Goal: Find specific page/section: Find specific page/section

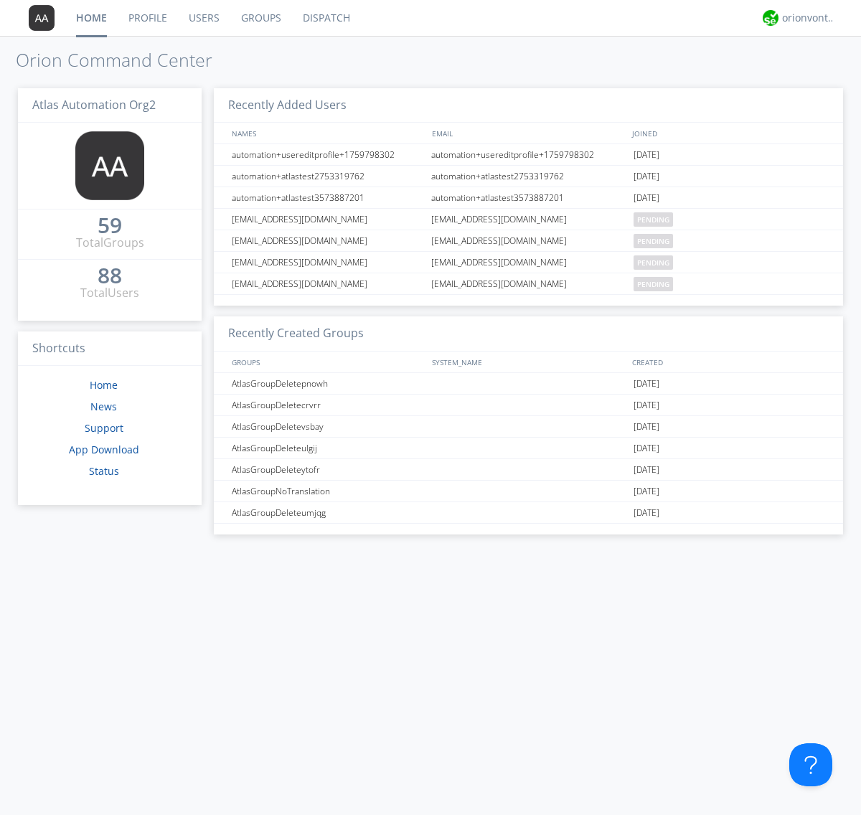
click at [325, 18] on link "Dispatch" at bounding box center [326, 18] width 69 height 36
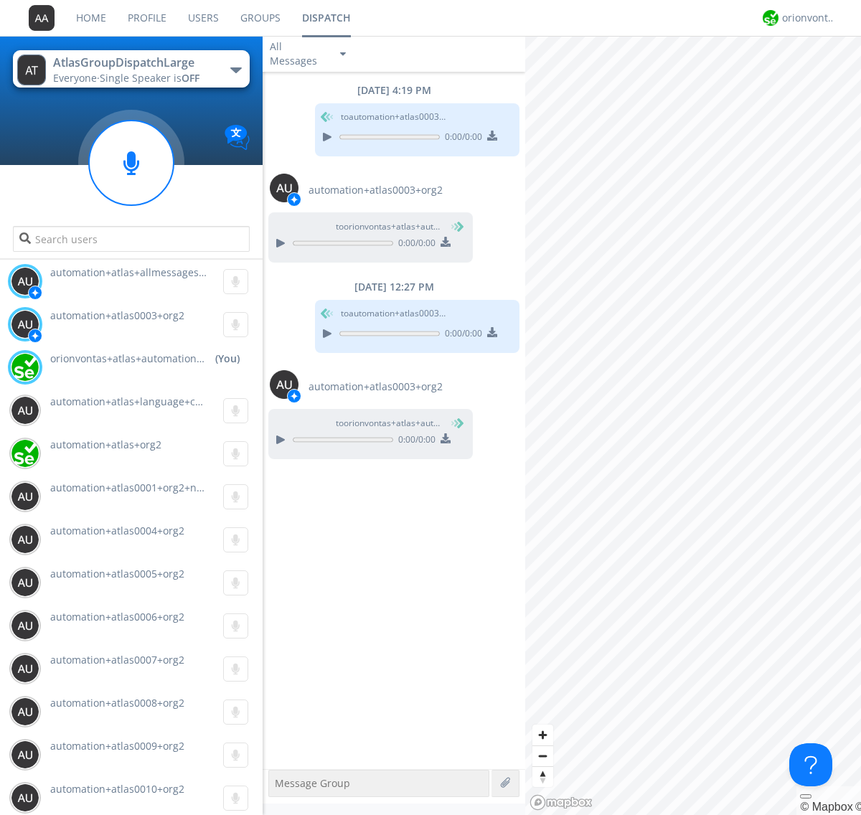
click at [235, 70] on div "button" at bounding box center [235, 70] width 11 height 6
click at [0, 0] on span "AtlasGroupDispatch" at bounding box center [0, 0] width 0 height 0
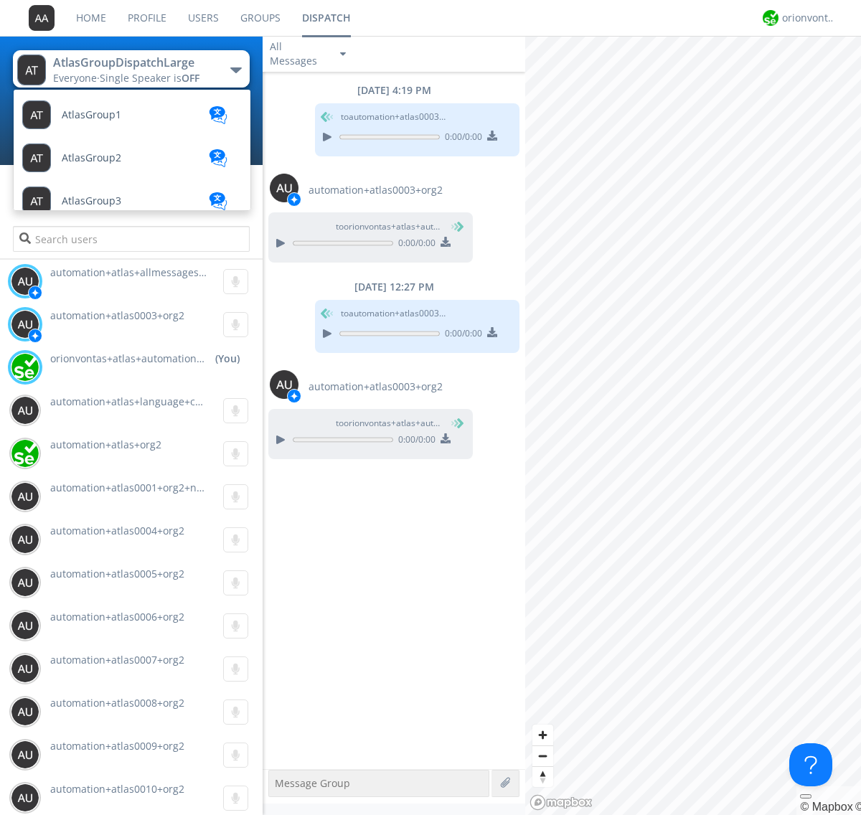
scroll to position [39, 0]
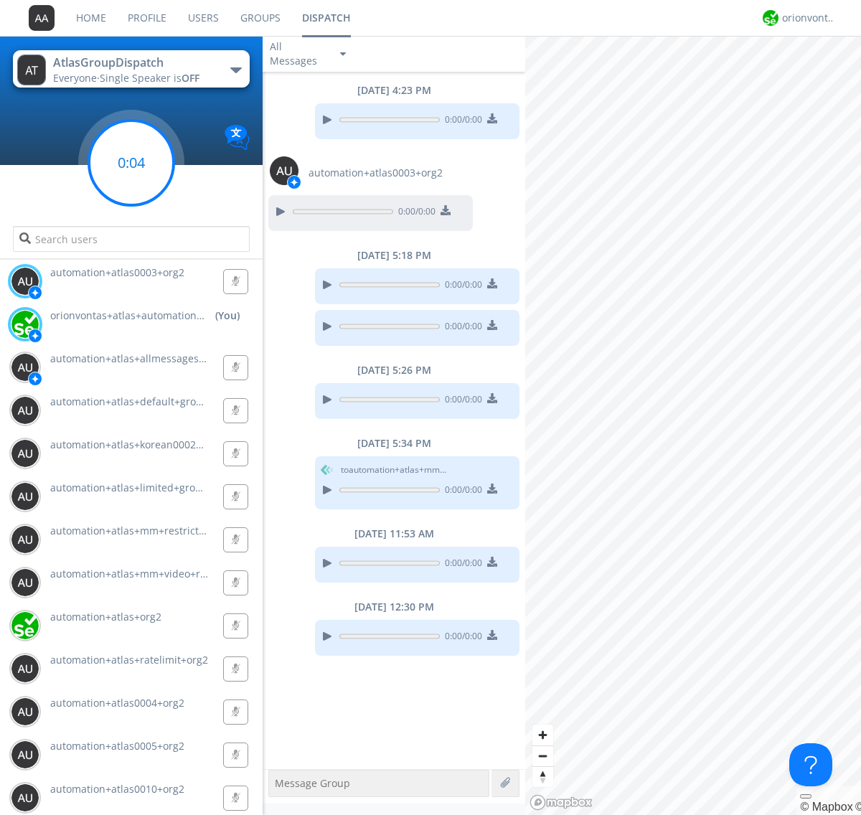
click at [131, 163] on g at bounding box center [131, 163] width 85 height 85
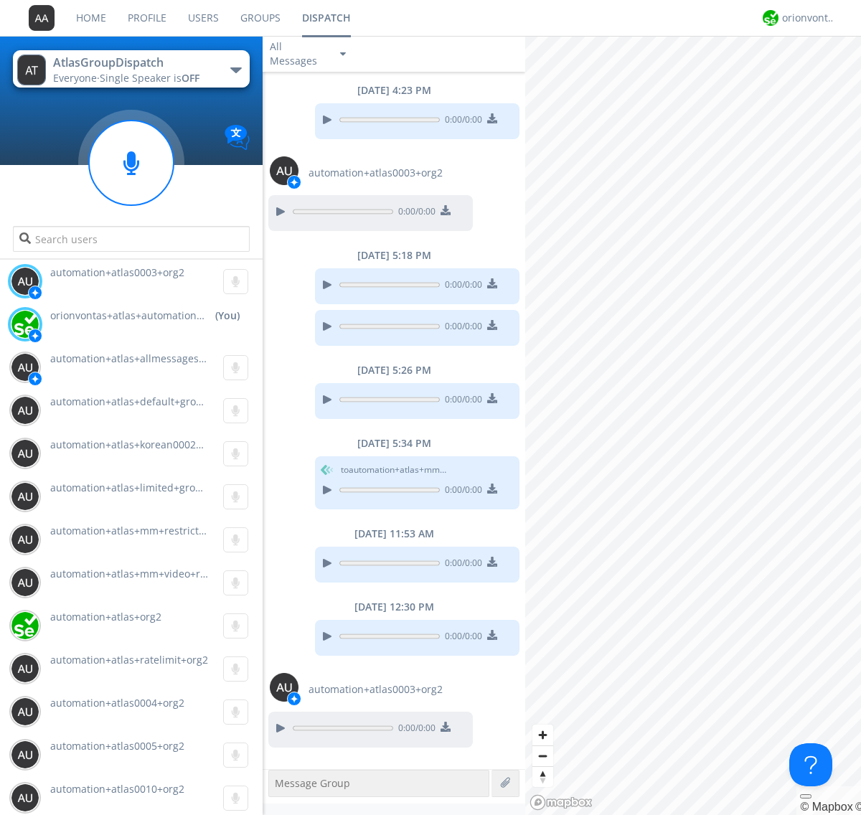
click at [235, 70] on div "button" at bounding box center [235, 70] width 11 height 6
click at [0, 0] on span "AtlasGroupDispatch2" at bounding box center [0, 0] width 0 height 0
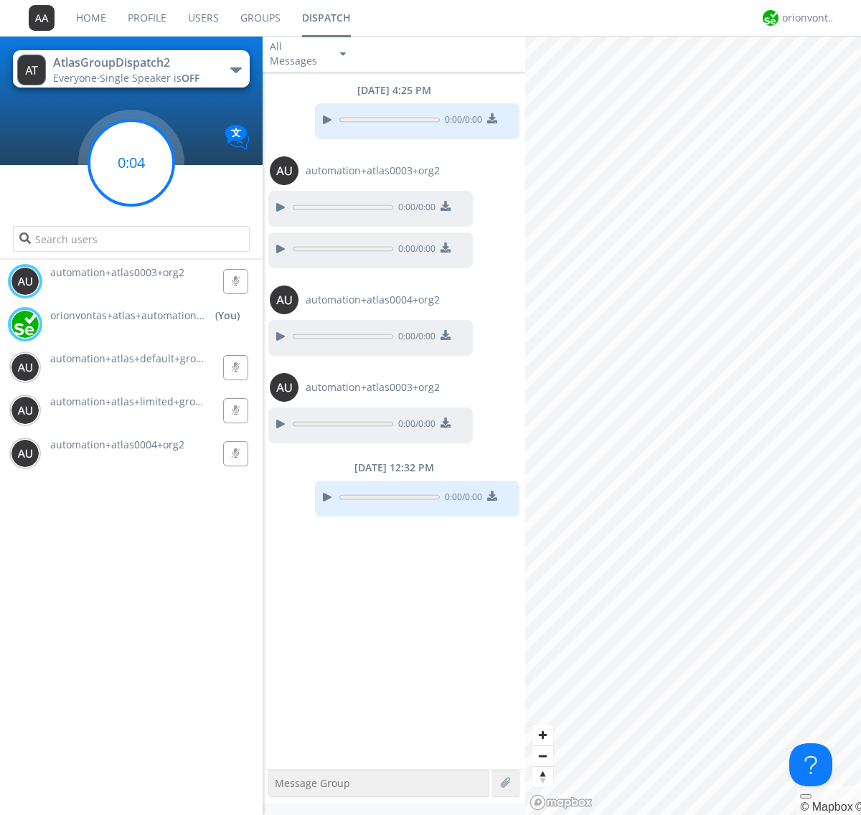
click at [131, 163] on g at bounding box center [131, 163] width 85 height 85
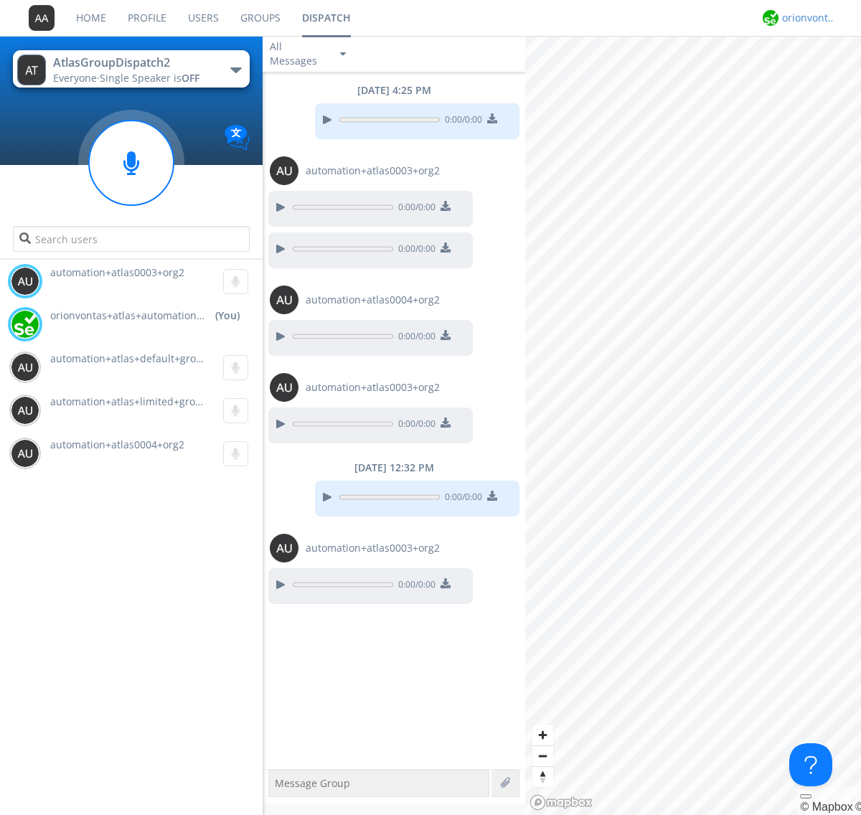
click at [805, 18] on div "orionvontas+atlas+automation+org2" at bounding box center [809, 18] width 54 height 14
